Goal: Task Accomplishment & Management: Use online tool/utility

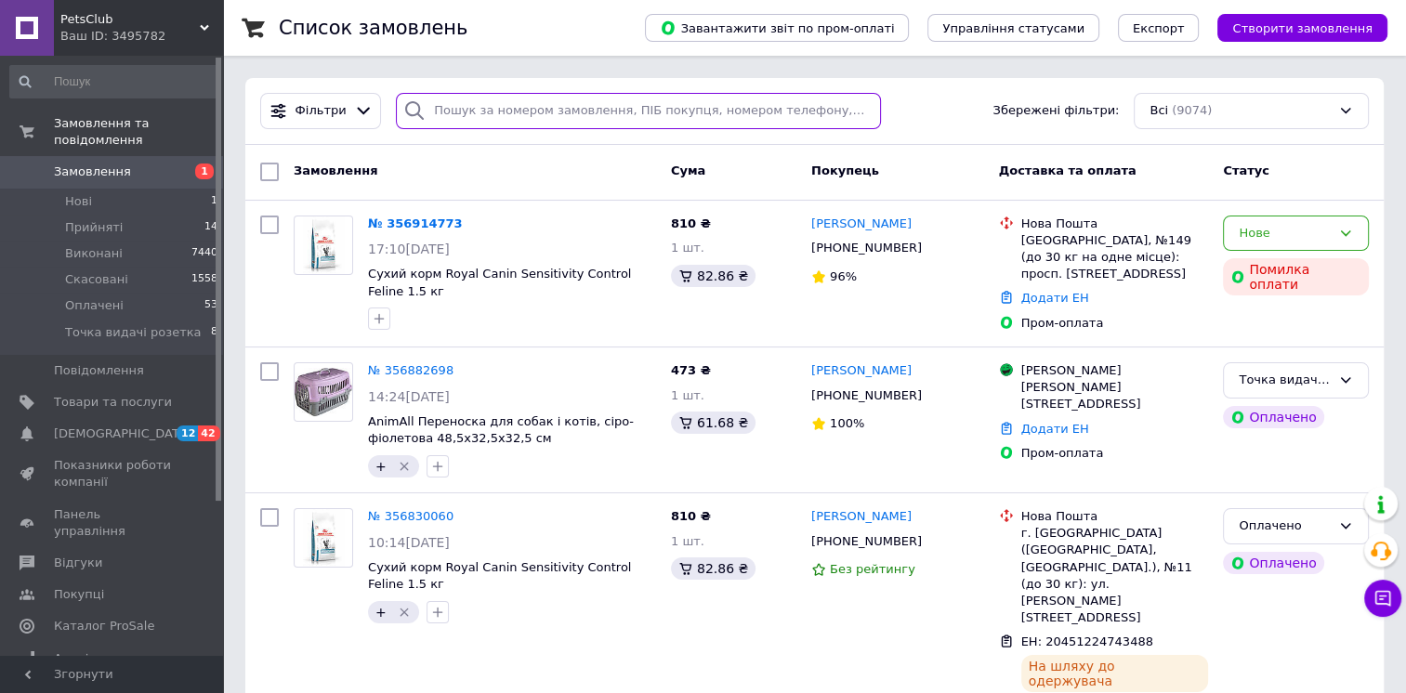
click at [442, 111] on input "search" at bounding box center [638, 111] width 484 height 36
paste input "356787991"
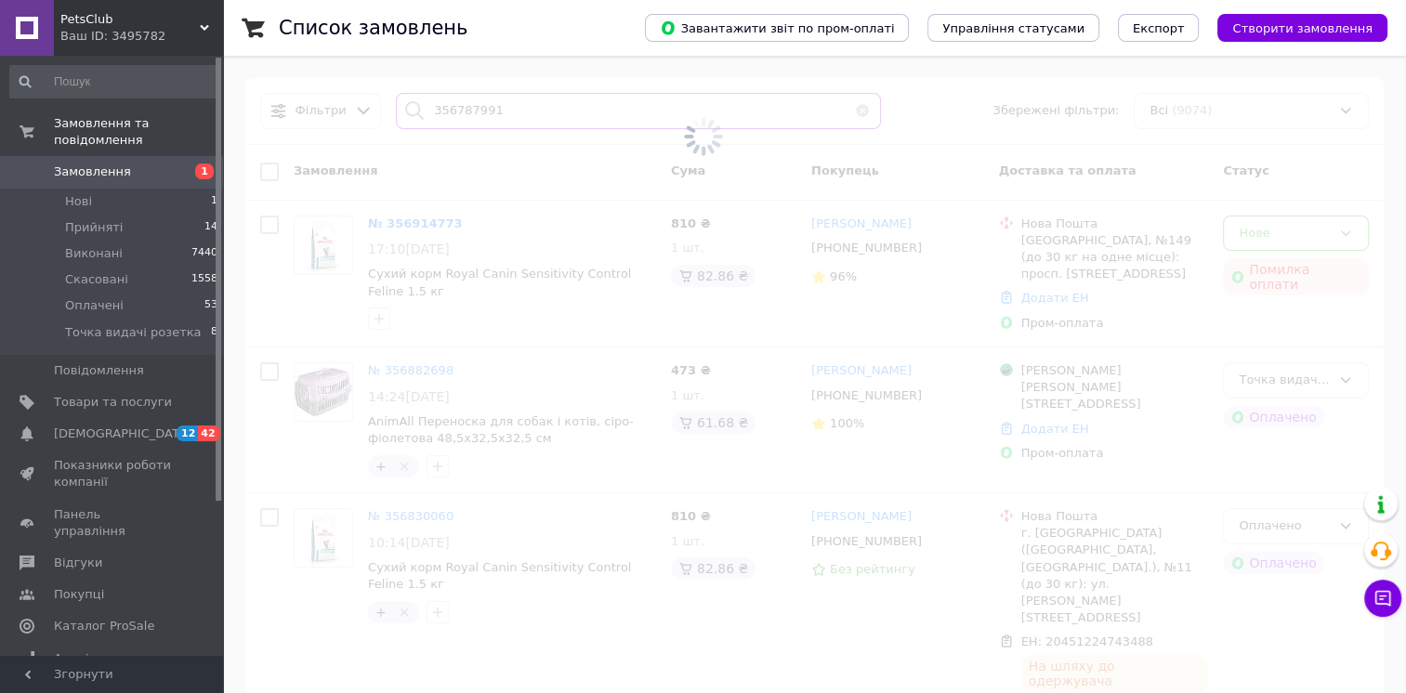
type input "356787991"
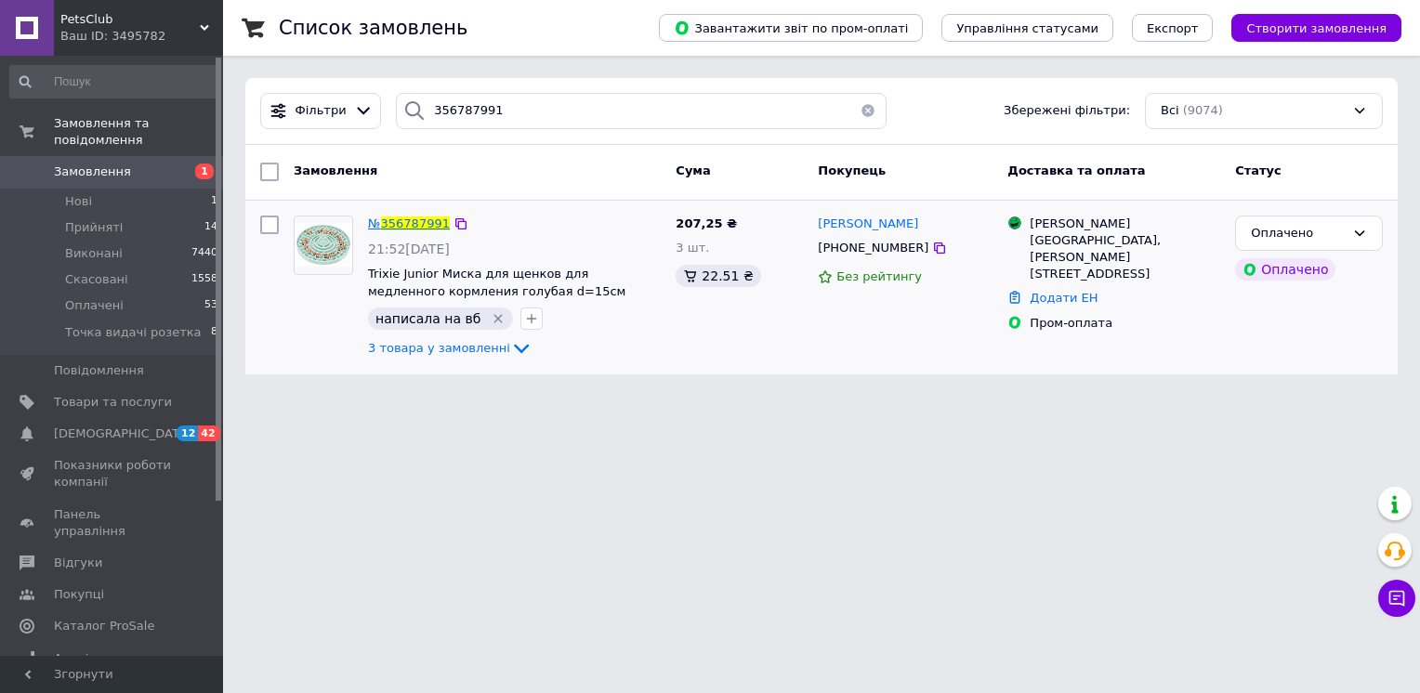
click at [413, 221] on span "356787991" at bounding box center [415, 224] width 69 height 14
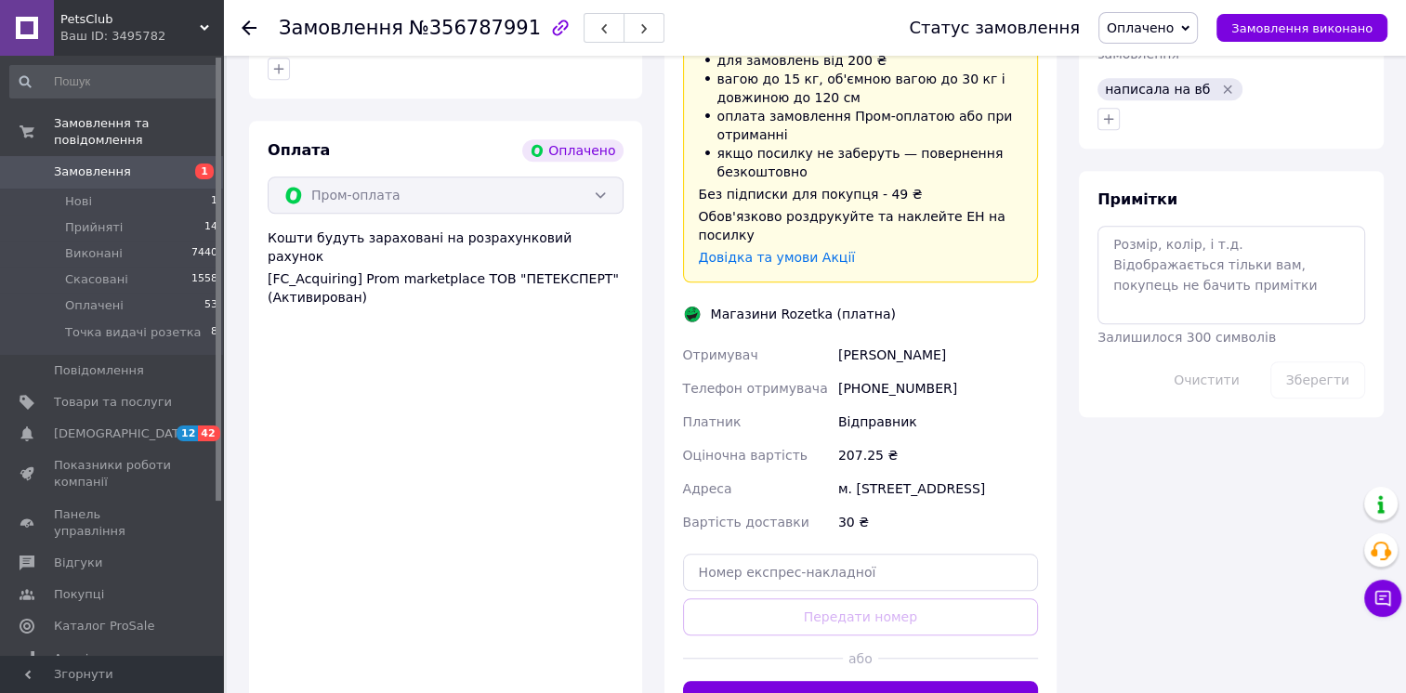
scroll to position [1487, 0]
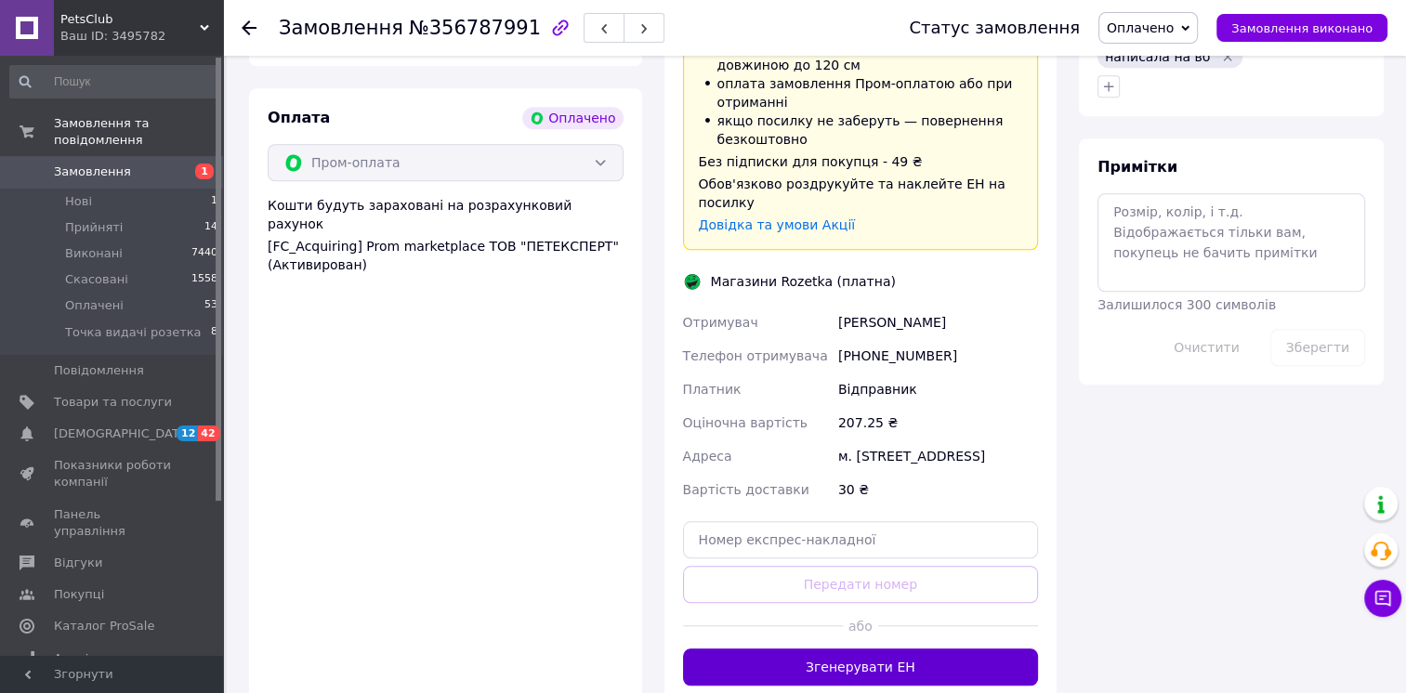
click at [874, 649] on button "Згенерувати ЕН" at bounding box center [861, 667] width 356 height 37
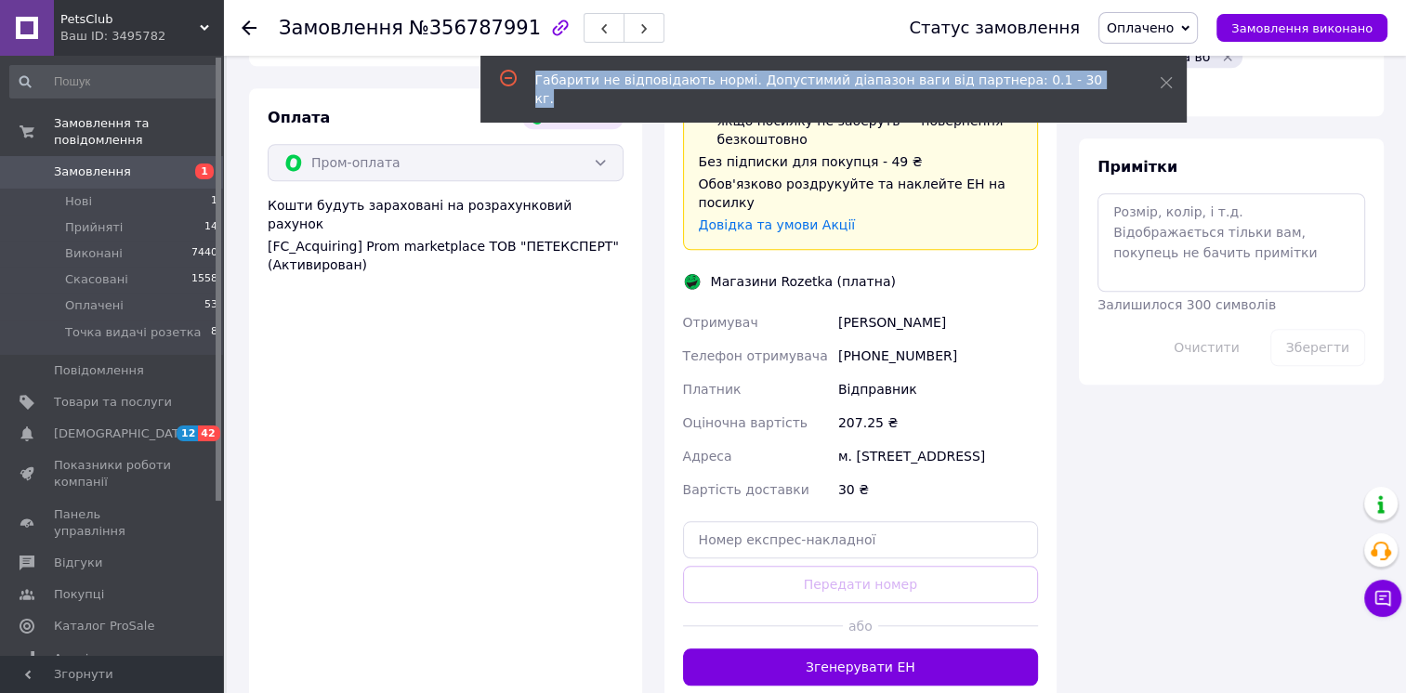
drag, startPoint x: 1076, startPoint y: 76, endPoint x: 529, endPoint y: 85, distance: 547.6
click at [529, 85] on div "Габарити не відповідають нормі. Допустимий діапазон ваги від партнера: 0.1 - 30…" at bounding box center [834, 89] width 706 height 67
copy div "Габарити не відповідають нормі. Допустимий діапазон ваги від партнера: 0.1 - 30…"
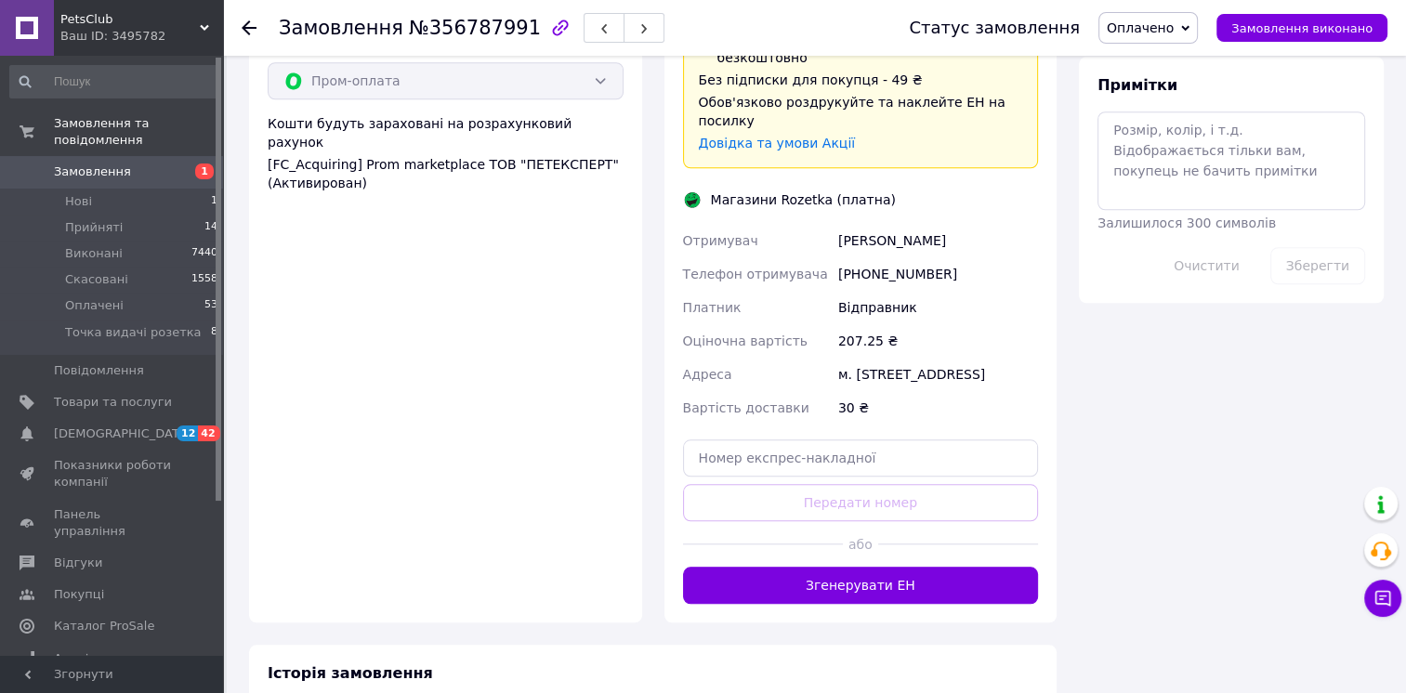
scroll to position [1580, 0]
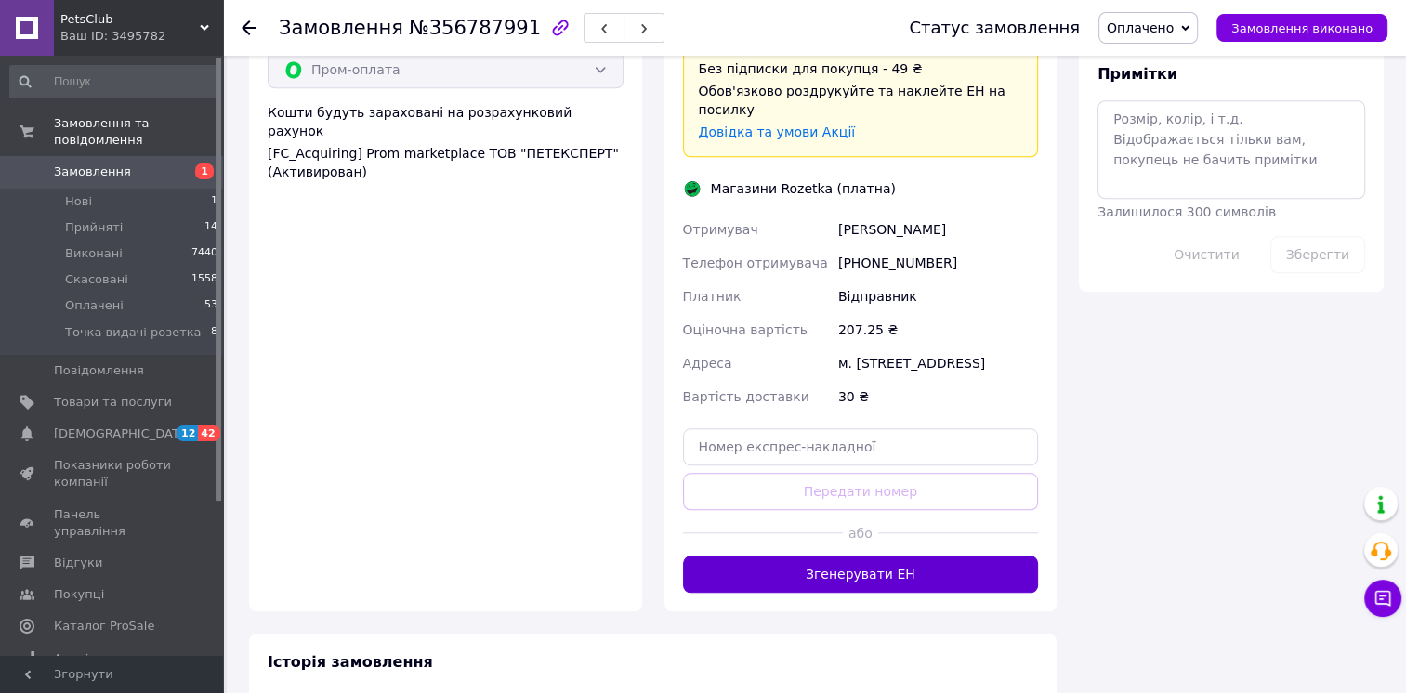
click at [881, 556] on button "Згенерувати ЕН" at bounding box center [861, 574] width 356 height 37
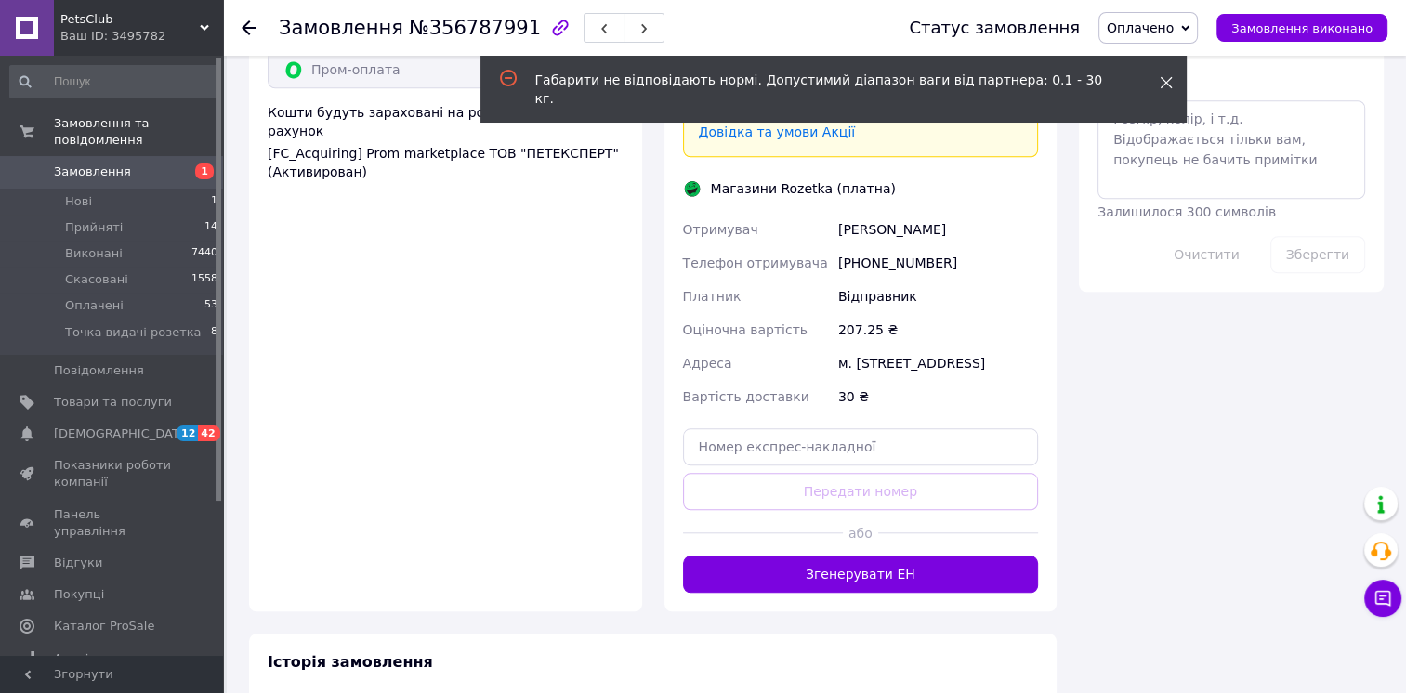
click at [1165, 76] on icon at bounding box center [1166, 82] width 13 height 13
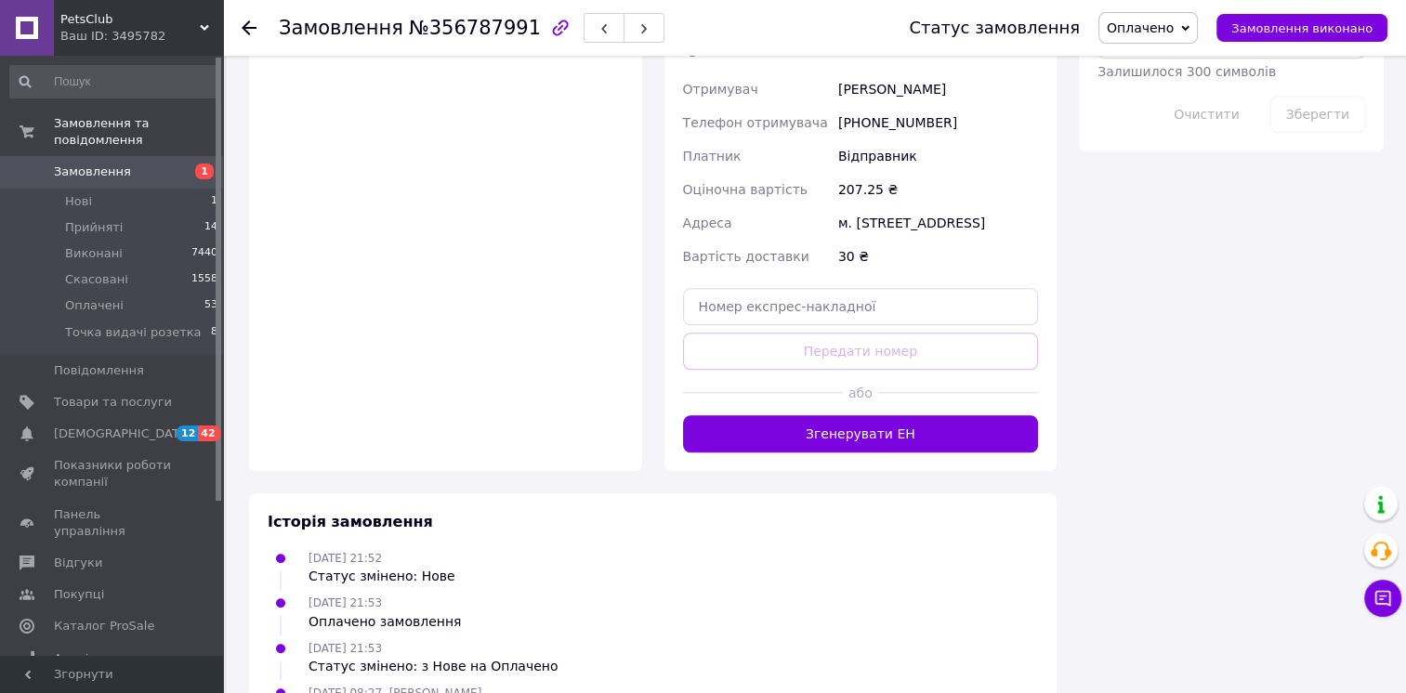
scroll to position [1752, 0]
